Goal: Share content

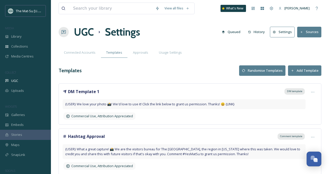
scroll to position [35, 0]
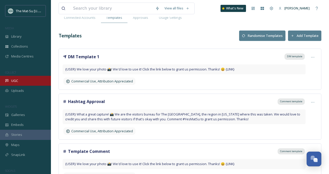
click at [17, 80] on span "UGC" at bounding box center [14, 80] width 7 height 5
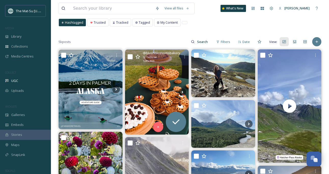
scroll to position [32, 0]
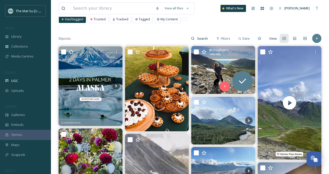
click at [207, 69] on img at bounding box center [223, 70] width 64 height 48
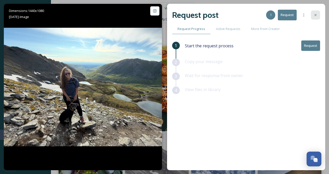
click at [315, 14] on icon at bounding box center [315, 15] width 4 height 4
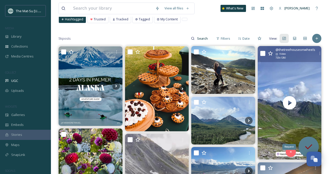
click at [310, 143] on icon at bounding box center [308, 147] width 10 height 10
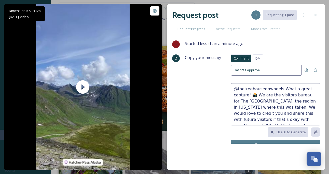
scroll to position [6, 0]
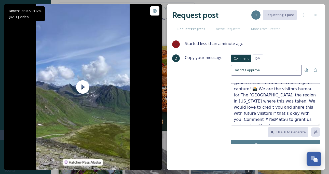
click at [254, 113] on textarea "@thetreehouseonwheels What a great capture! 📸 We are the visitors bureau for Th…" at bounding box center [275, 104] width 89 height 42
click at [251, 113] on textarea "@thetreehouseonwheels What a great capture! 📸 We are the visitors bureau for Th…" at bounding box center [275, 104] width 89 height 42
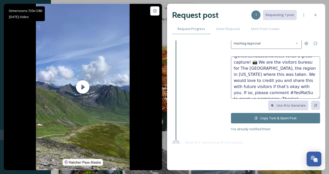
scroll to position [29, 0]
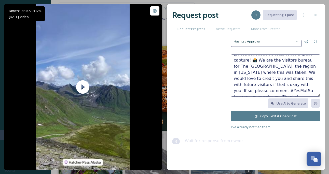
type textarea "@thetreehouseonwheels What a great capture! 📸 We are the visitors bureau for Th…"
click at [290, 114] on button "Copy Text & Open Post" at bounding box center [275, 116] width 89 height 10
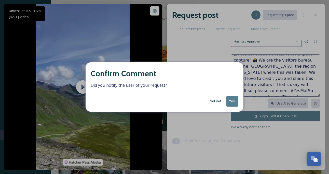
click at [218, 102] on button "Not yet" at bounding box center [215, 101] width 17 height 10
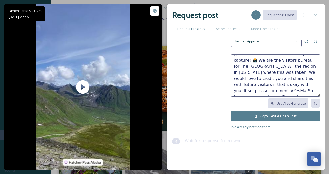
click at [298, 114] on button "Copy Text & Open Post" at bounding box center [275, 116] width 89 height 10
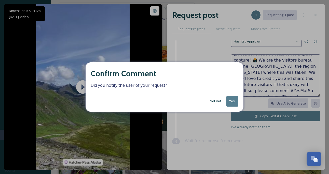
click at [216, 100] on button "Not yet" at bounding box center [215, 101] width 17 height 10
